Goal: Task Accomplishment & Management: Complete application form

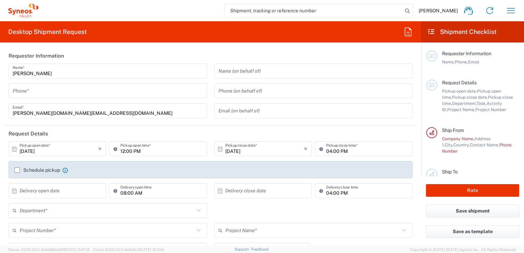
type input "[GEOGRAPHIC_DATA]"
type input "Syneos Health UK Limited"
click at [233, 70] on input "text" at bounding box center [313, 71] width 190 height 12
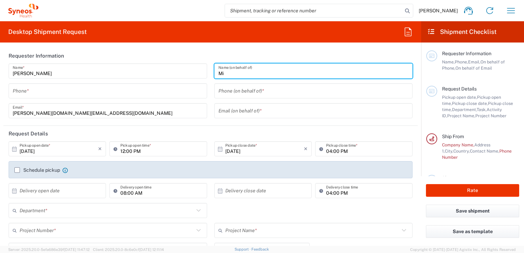
type input "M"
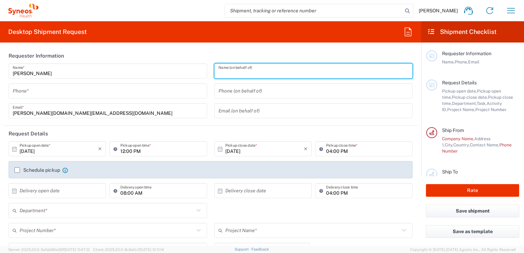
click at [38, 93] on input "tel" at bounding box center [108, 91] width 190 height 12
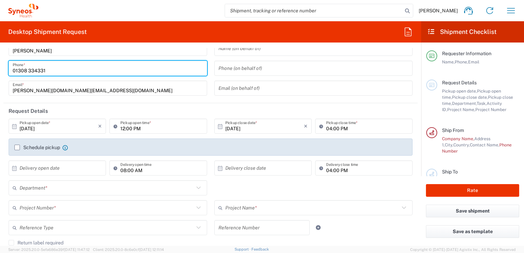
scroll to position [34, 0]
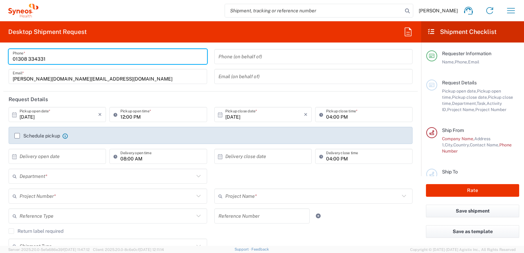
type input "01308 334331"
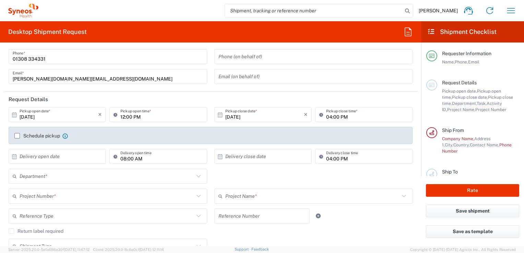
click at [17, 135] on label "Schedule pickup" at bounding box center [37, 135] width 46 height 5
click at [17, 136] on input "Schedule pickup" at bounding box center [17, 136] width 0 height 0
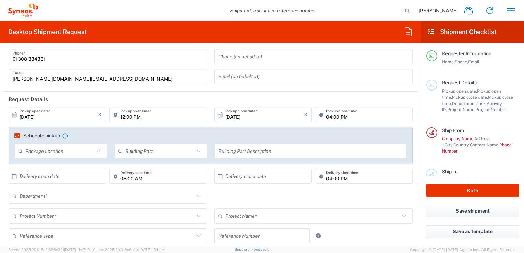
click at [16, 135] on label "Schedule pickup" at bounding box center [37, 135] width 46 height 5
click at [14, 136] on input "Schedule pickup" at bounding box center [14, 136] width 0 height 0
click at [98, 114] on icon "×" at bounding box center [100, 114] width 4 height 11
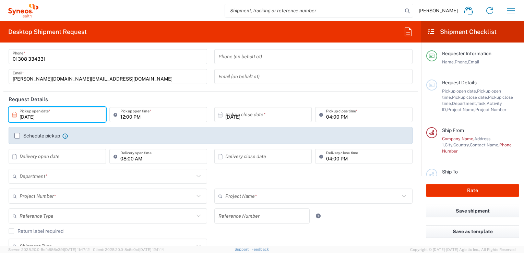
click at [44, 114] on input "[DATE]" at bounding box center [59, 115] width 79 height 12
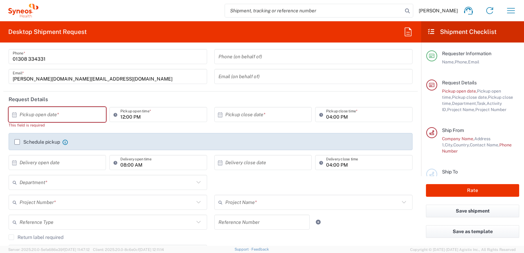
click at [13, 114] on icon at bounding box center [14, 115] width 6 height 6
click at [15, 115] on icon at bounding box center [14, 115] width 6 height 6
click at [32, 115] on input "text" at bounding box center [59, 115] width 79 height 12
click at [14, 115] on icon at bounding box center [14, 114] width 4 height 5
click at [26, 116] on input "text" at bounding box center [59, 115] width 79 height 12
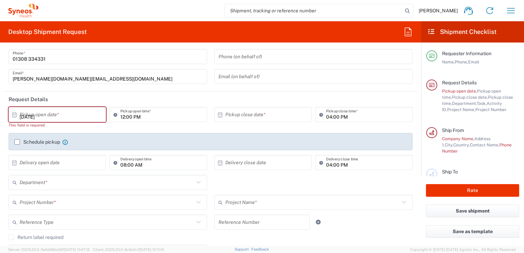
type input "Invalid date"
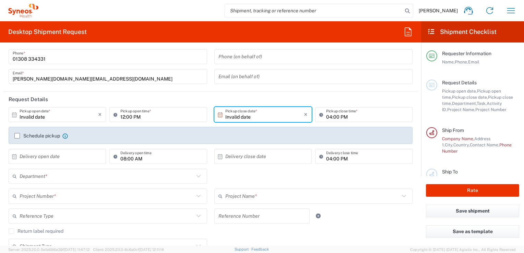
click at [236, 115] on input "Invalid date" at bounding box center [264, 115] width 79 height 12
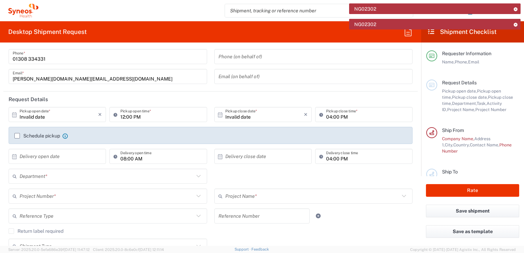
click at [34, 115] on input "Invalid date" at bounding box center [59, 115] width 79 height 12
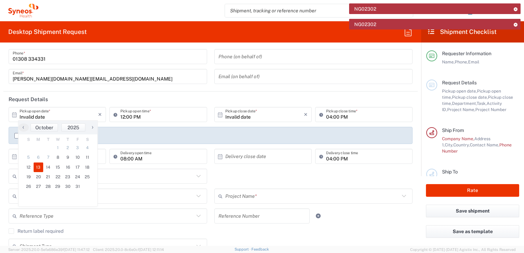
click at [37, 167] on span "13" at bounding box center [39, 168] width 10 height 10
type input "[DATE]"
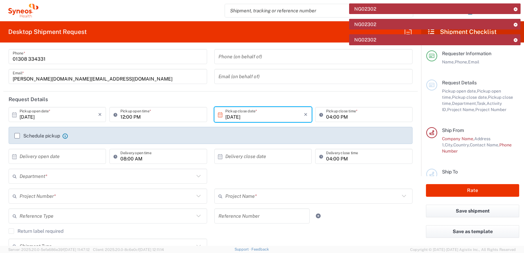
click at [17, 135] on label "Schedule pickup" at bounding box center [37, 135] width 46 height 5
click at [17, 136] on input "Schedule pickup" at bounding box center [17, 136] width 0 height 0
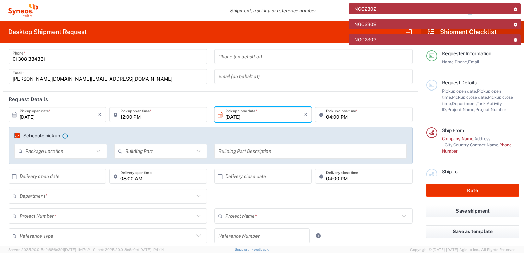
click at [97, 152] on icon at bounding box center [98, 151] width 4 height 2
click at [26, 188] on span "Rear" at bounding box center [60, 188] width 90 height 11
type input "Rear"
click at [197, 152] on icon at bounding box center [198, 151] width 9 height 9
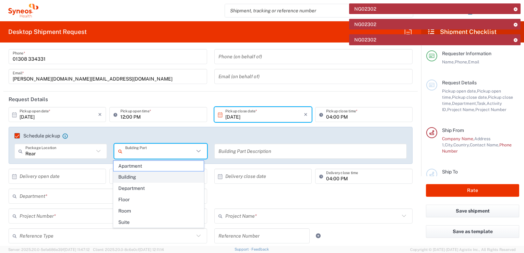
click at [127, 176] on span "Building" at bounding box center [158, 177] width 90 height 11
type input "Building"
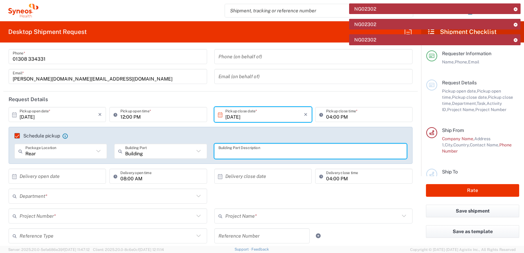
click at [219, 152] on input "text" at bounding box center [310, 151] width 184 height 12
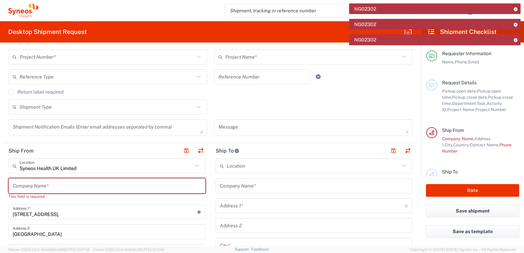
scroll to position [206, 0]
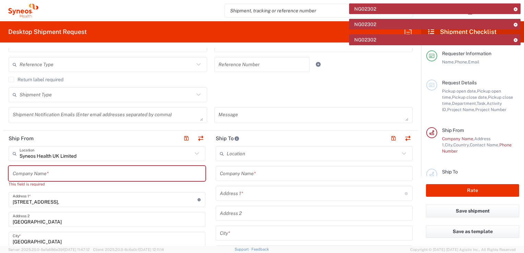
type input "House"
click at [235, 155] on input "text" at bounding box center [313, 154] width 173 height 12
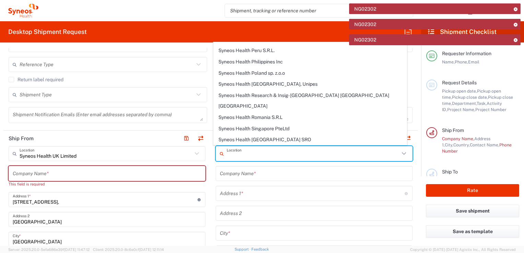
scroll to position [1123, 0]
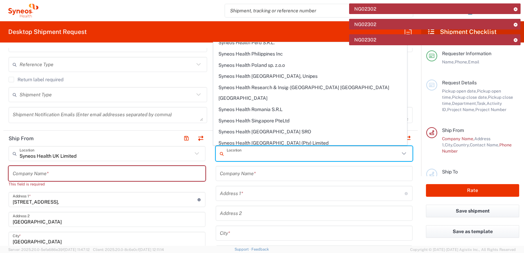
click at [263, 172] on span "Syneos Health UK Limited" at bounding box center [310, 177] width 193 height 11
type input "Syneos Health UK Limited"
type input "[STREET_ADDRESS],"
type input "[GEOGRAPHIC_DATA]"
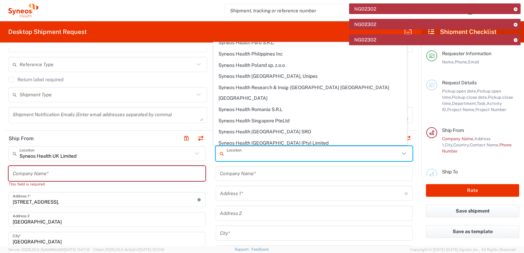
type input "[GEOGRAPHIC_DATA]"
type input "GU14 7BF"
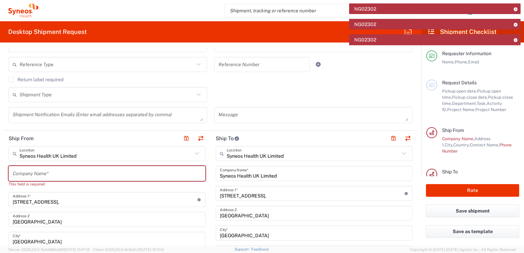
click at [194, 153] on icon at bounding box center [196, 153] width 9 height 9
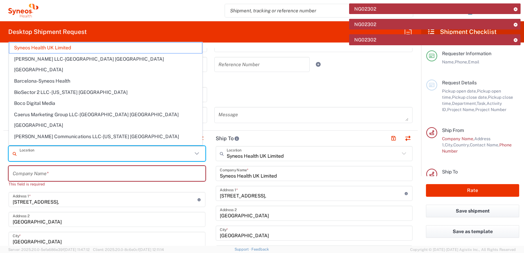
type input "[GEOGRAPHIC_DATA]"
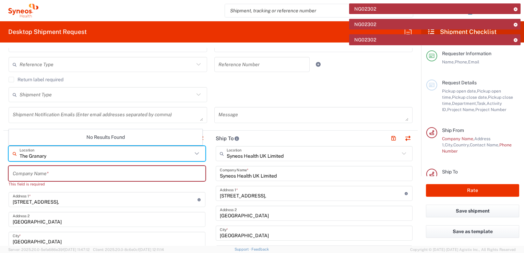
type input "The Granary"
click at [47, 175] on input "text" at bounding box center [107, 174] width 189 height 12
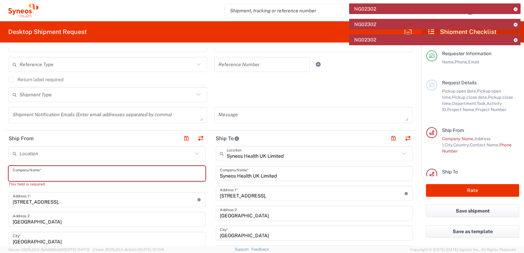
click at [70, 195] on input "[STREET_ADDRESS]," at bounding box center [105, 200] width 185 height 12
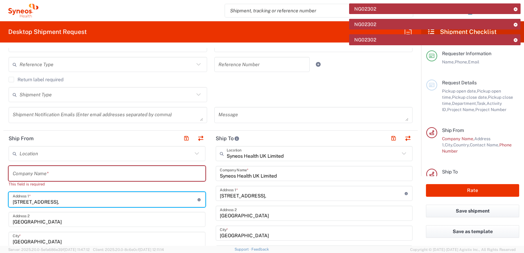
click at [50, 172] on input "text" at bounding box center [107, 174] width 189 height 12
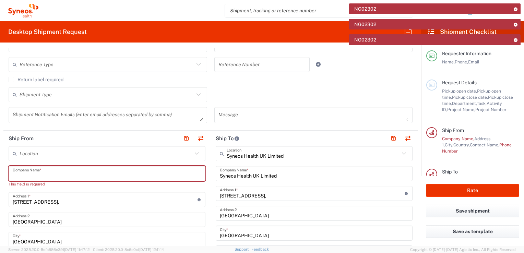
click at [64, 202] on input "[STREET_ADDRESS]," at bounding box center [105, 200] width 185 height 12
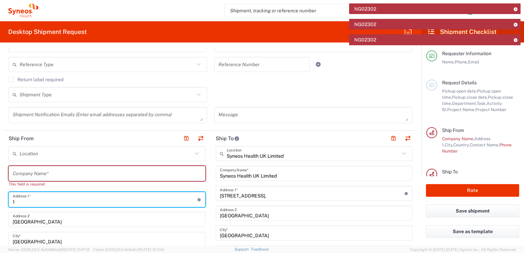
type input "1"
click at [52, 202] on input "text" at bounding box center [105, 200] width 185 height 12
click at [51, 203] on input "text" at bounding box center [105, 200] width 185 height 12
click at [14, 200] on input "text" at bounding box center [105, 200] width 185 height 12
click at [13, 201] on input "text" at bounding box center [105, 200] width 185 height 12
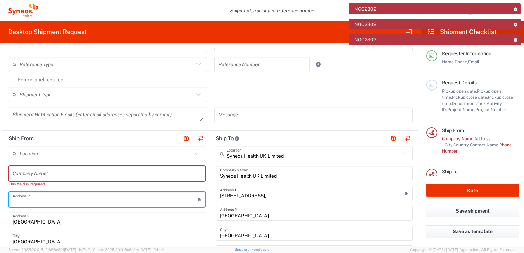
click at [28, 174] on input "text" at bounding box center [107, 174] width 189 height 12
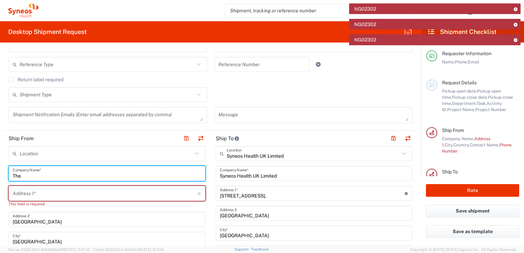
scroll to position [309, 0]
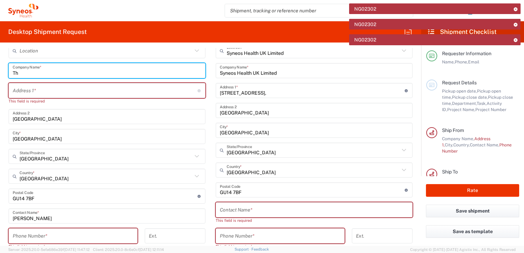
type input "T"
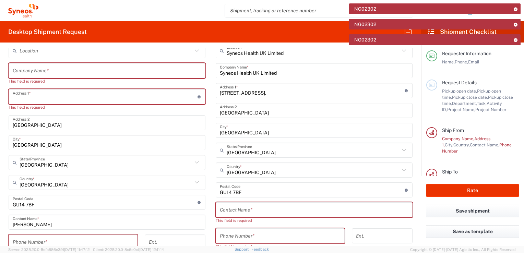
click at [29, 96] on input "text" at bounding box center [105, 97] width 185 height 12
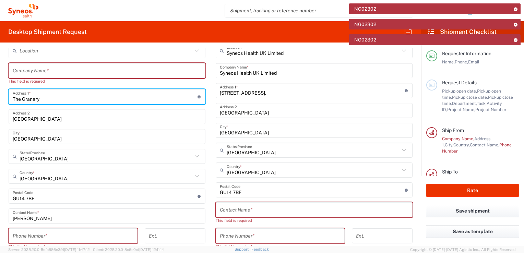
type input "The Granary"
click at [43, 71] on input "text" at bounding box center [107, 71] width 189 height 12
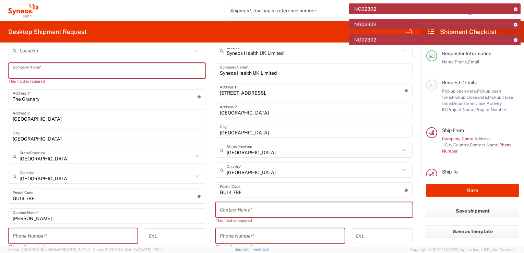
click at [74, 119] on input "[GEOGRAPHIC_DATA]" at bounding box center [107, 117] width 189 height 12
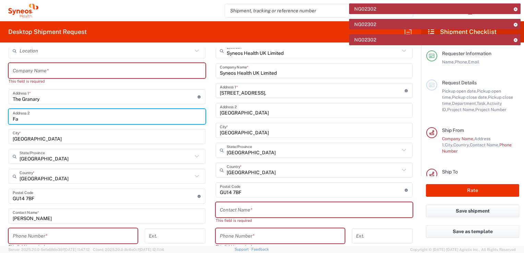
type input "F"
type input "[PERSON_NAME]"
click at [48, 141] on input "[GEOGRAPHIC_DATA]" at bounding box center [107, 137] width 189 height 12
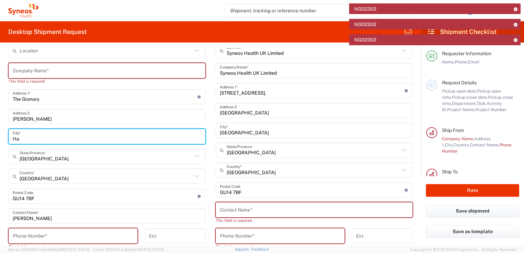
type input "H"
type input "Askerswell"
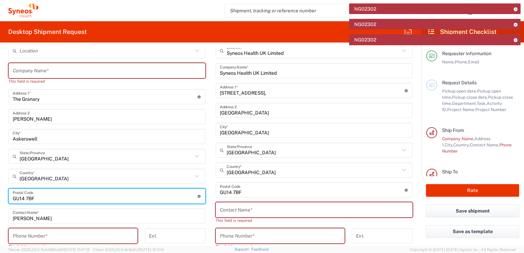
click at [38, 198] on input "undefined" at bounding box center [105, 196] width 185 height 12
type input "G"
type input "DT2 9EL"
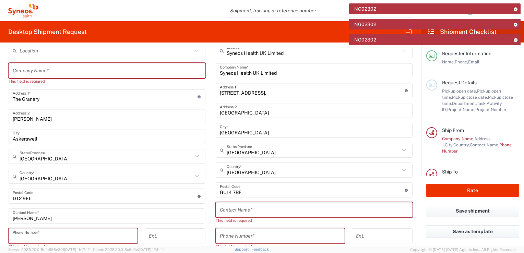
click at [35, 235] on input "tel" at bounding box center [73, 236] width 121 height 12
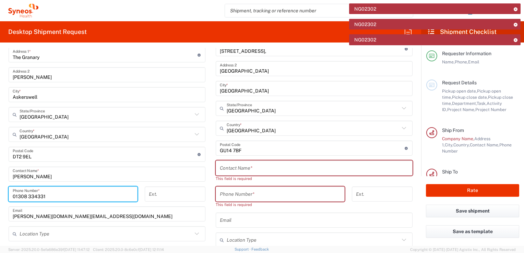
scroll to position [343, 0]
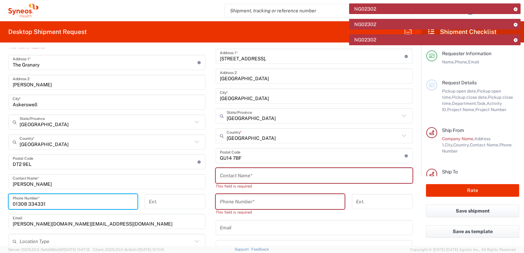
type input "01308 334331"
click at [222, 175] on input "text" at bounding box center [314, 176] width 189 height 12
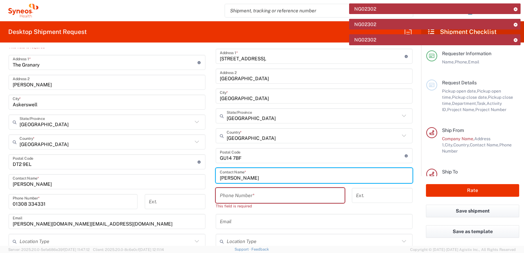
type input "[PERSON_NAME]"
click at [222, 197] on input "tel" at bounding box center [280, 196] width 121 height 12
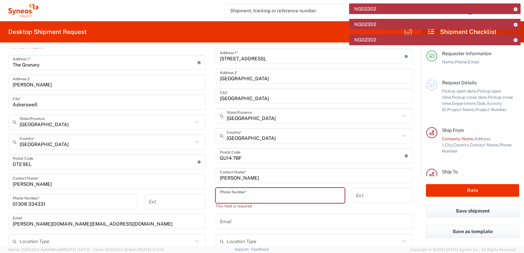
paste input "34 91 708 06 10"
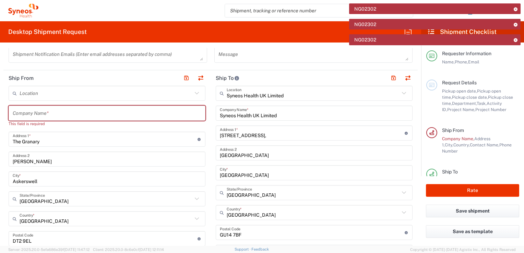
scroll to position [240, 0]
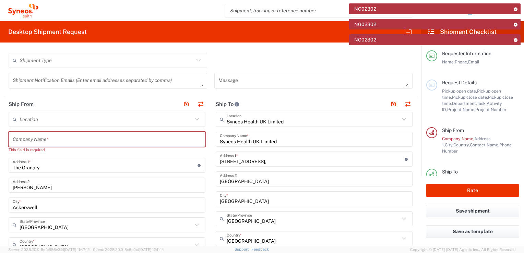
type input "34 91 708 06 10"
click at [35, 138] on input "text" at bounding box center [107, 139] width 189 height 12
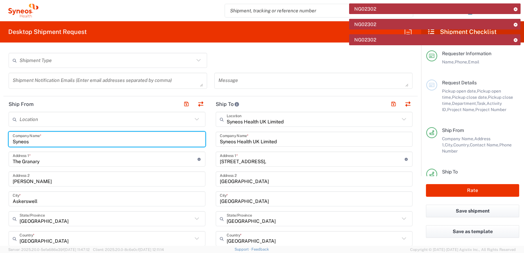
type input "Syneos"
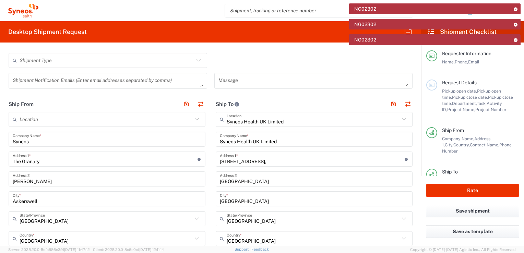
click at [196, 31] on agx-form-header "Desktop Shipment Request" at bounding box center [210, 31] width 421 height 21
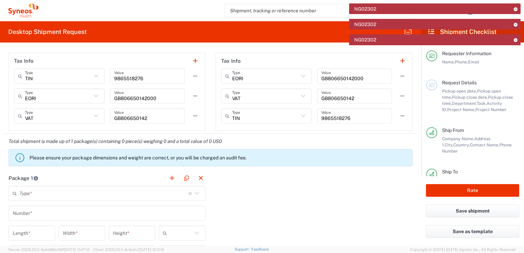
scroll to position [583, 0]
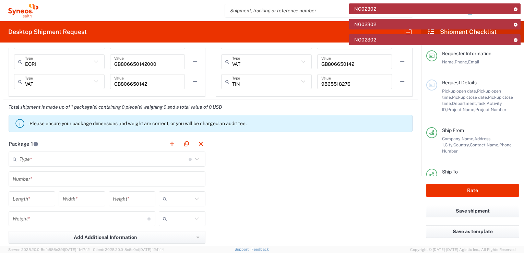
click at [194, 158] on icon at bounding box center [196, 159] width 9 height 9
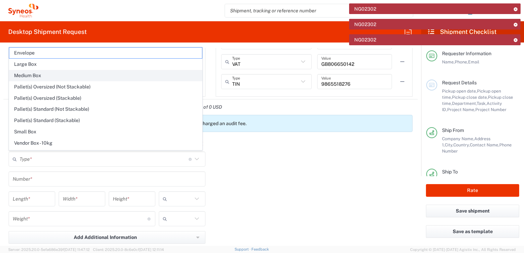
click at [23, 75] on span "Medium Box" at bounding box center [105, 75] width 193 height 11
type input "Medium Box"
type input "13"
type input "11.5"
type input "2.5"
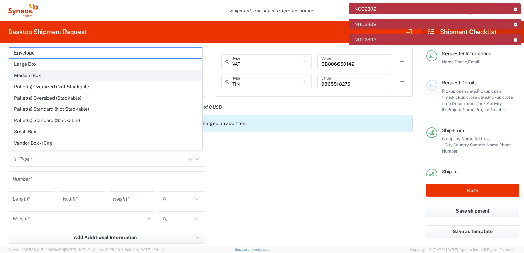
type input "in"
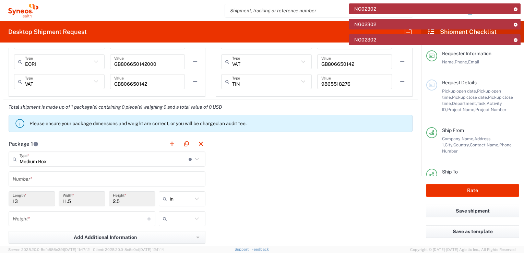
click at [22, 201] on input "13" at bounding box center [32, 199] width 38 height 12
click at [30, 199] on input "13" at bounding box center [32, 199] width 38 height 12
click at [195, 159] on icon at bounding box center [197, 159] width 4 height 2
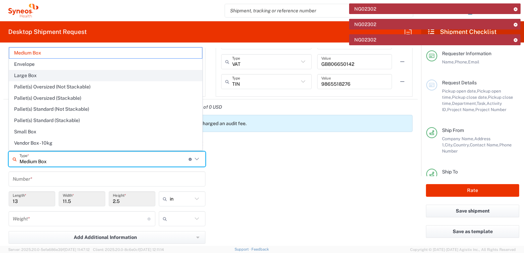
click at [22, 75] on span "Large Box" at bounding box center [105, 75] width 193 height 11
type input "Large Box"
type input "17.5"
type input "12.5"
type input "3"
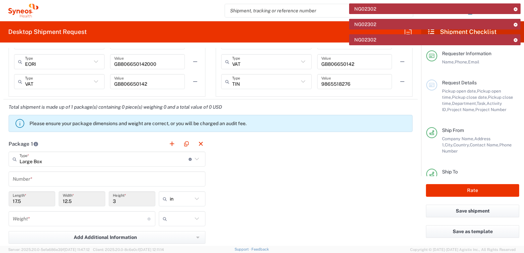
click at [192, 198] on icon at bounding box center [196, 198] width 9 height 9
click at [169, 223] on span "cm" at bounding box center [179, 224] width 45 height 11
type input "44.45"
type input "31.75"
type input "7.62"
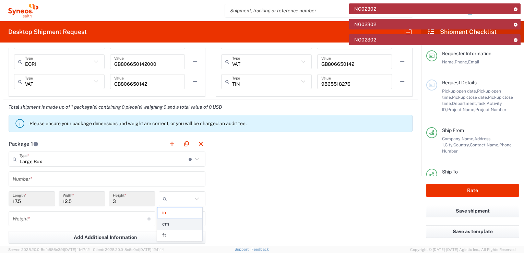
type input "cm"
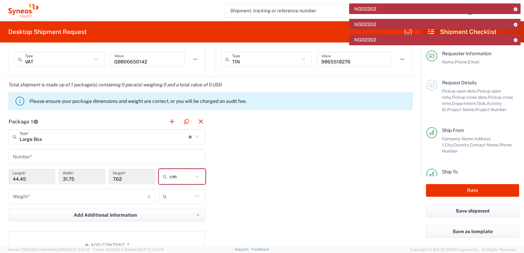
scroll to position [617, 0]
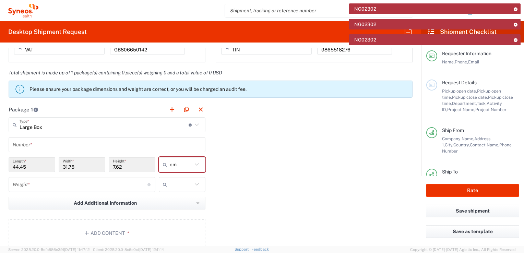
click at [194, 183] on icon at bounding box center [196, 184] width 9 height 9
click at [167, 198] on span "kgs" at bounding box center [179, 198] width 45 height 11
type input "kgs"
click at [28, 183] on input "number" at bounding box center [80, 185] width 135 height 12
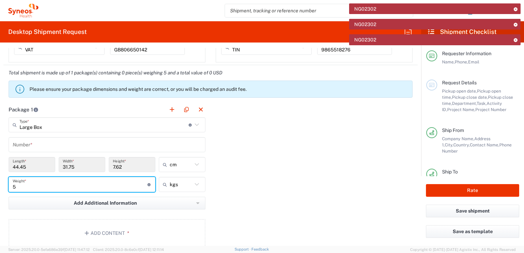
type input "5"
click at [263, 201] on div "Package 1 Large Box Type * Material used to package goods Medium Box Envelope L…" at bounding box center [210, 177] width 414 height 151
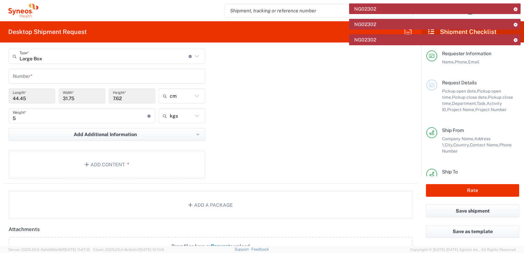
scroll to position [652, 0]
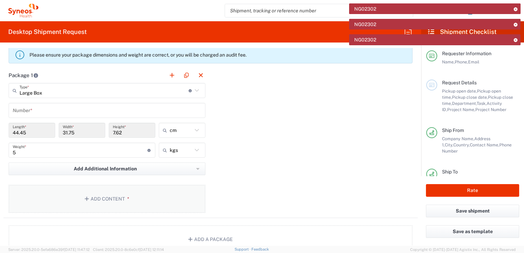
click at [86, 198] on icon "button" at bounding box center [88, 198] width 6 height 5
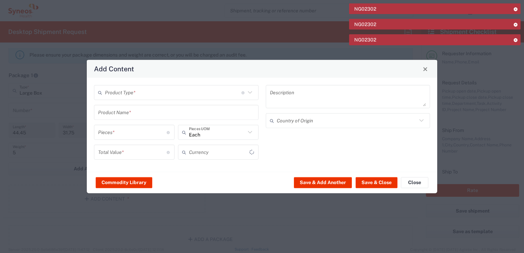
type input "US Dollar"
click at [249, 92] on icon at bounding box center [250, 92] width 9 height 9
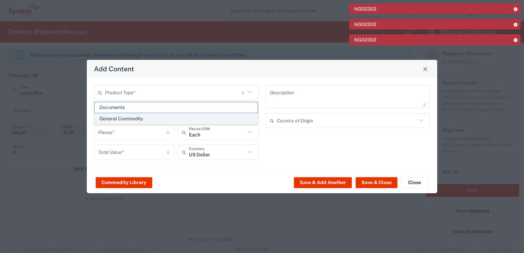
click at [134, 118] on span "General Commodity" at bounding box center [176, 118] width 163 height 11
type input "General Commodity"
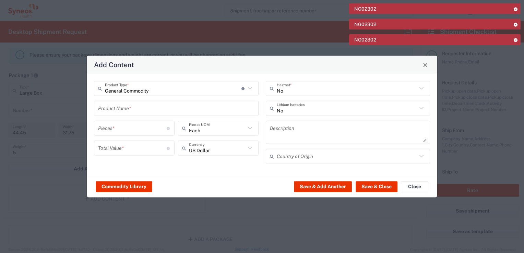
click at [420, 109] on icon at bounding box center [421, 108] width 9 height 9
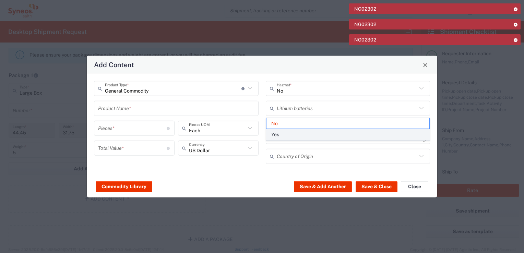
click at [276, 135] on span "Yes" at bounding box center [347, 134] width 163 height 11
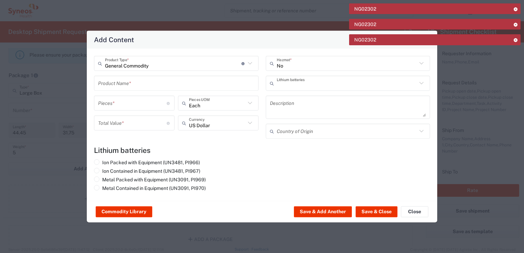
type input "Yes"
click at [122, 85] on input "text" at bounding box center [176, 83] width 156 height 12
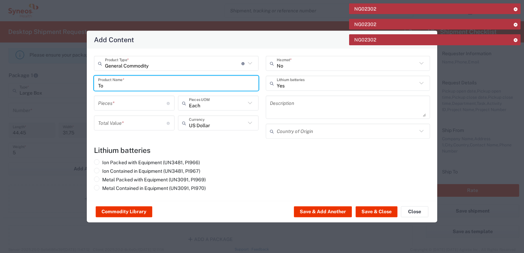
type input "T"
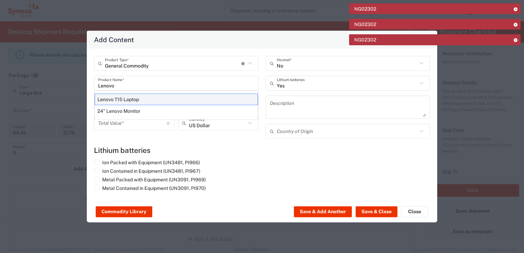
click at [128, 101] on div "Lenovo T15 Laptop" at bounding box center [176, 100] width 163 height 12
type input "Lenovo T15 Laptop"
type textarea "Lenovo T15 Laptop"
type input "[GEOGRAPHIC_DATA]"
type input "Yes"
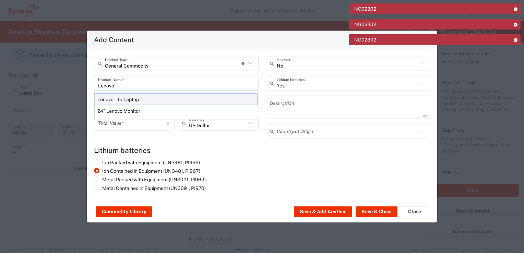
radio input "true"
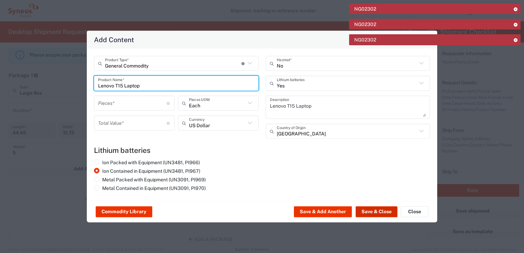
click at [369, 211] on button "Save & Close" at bounding box center [377, 211] width 42 height 11
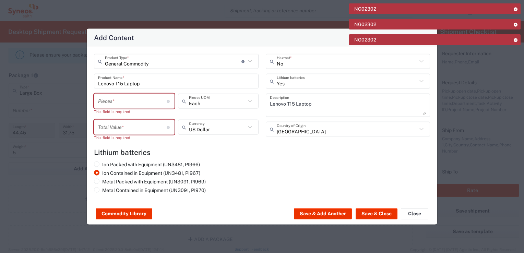
click at [143, 103] on input "number" at bounding box center [132, 101] width 69 height 12
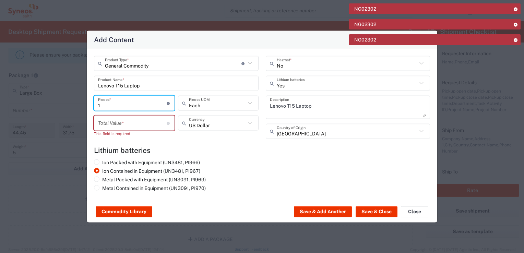
type input "1"
click at [120, 123] on input "number" at bounding box center [132, 123] width 69 height 12
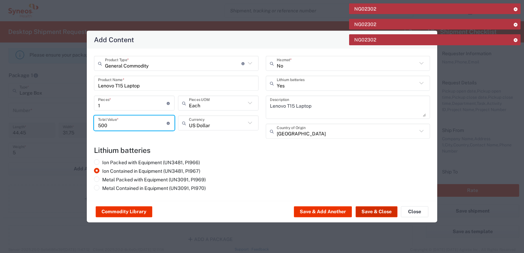
type input "500"
click at [372, 213] on button "Save & Close" at bounding box center [377, 211] width 42 height 11
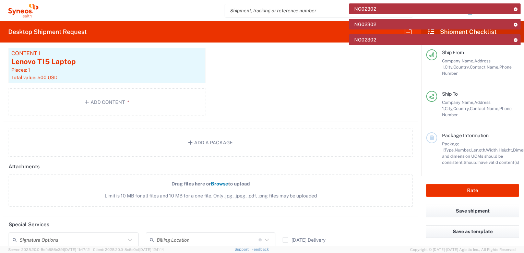
scroll to position [87, 0]
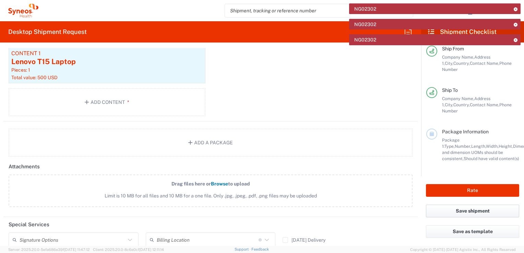
click at [464, 213] on button "Save shipment" at bounding box center [472, 211] width 93 height 13
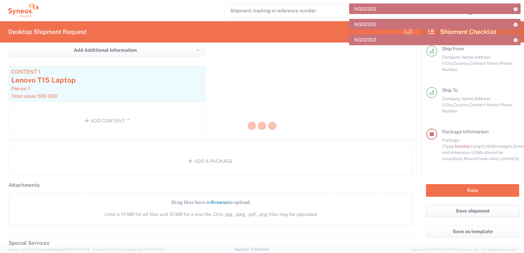
scroll to position [807, 0]
